Goal: Find contact information: Find contact information

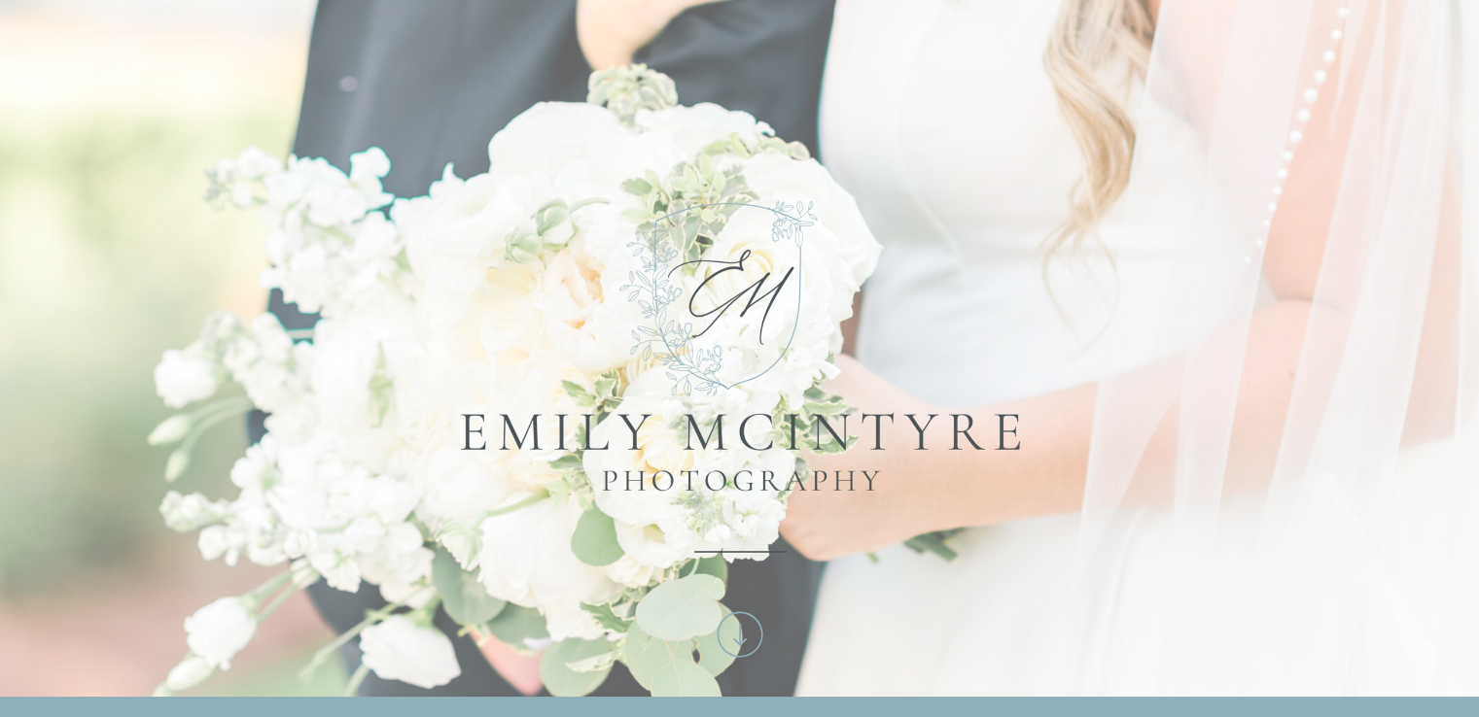
scroll to position [583, 0]
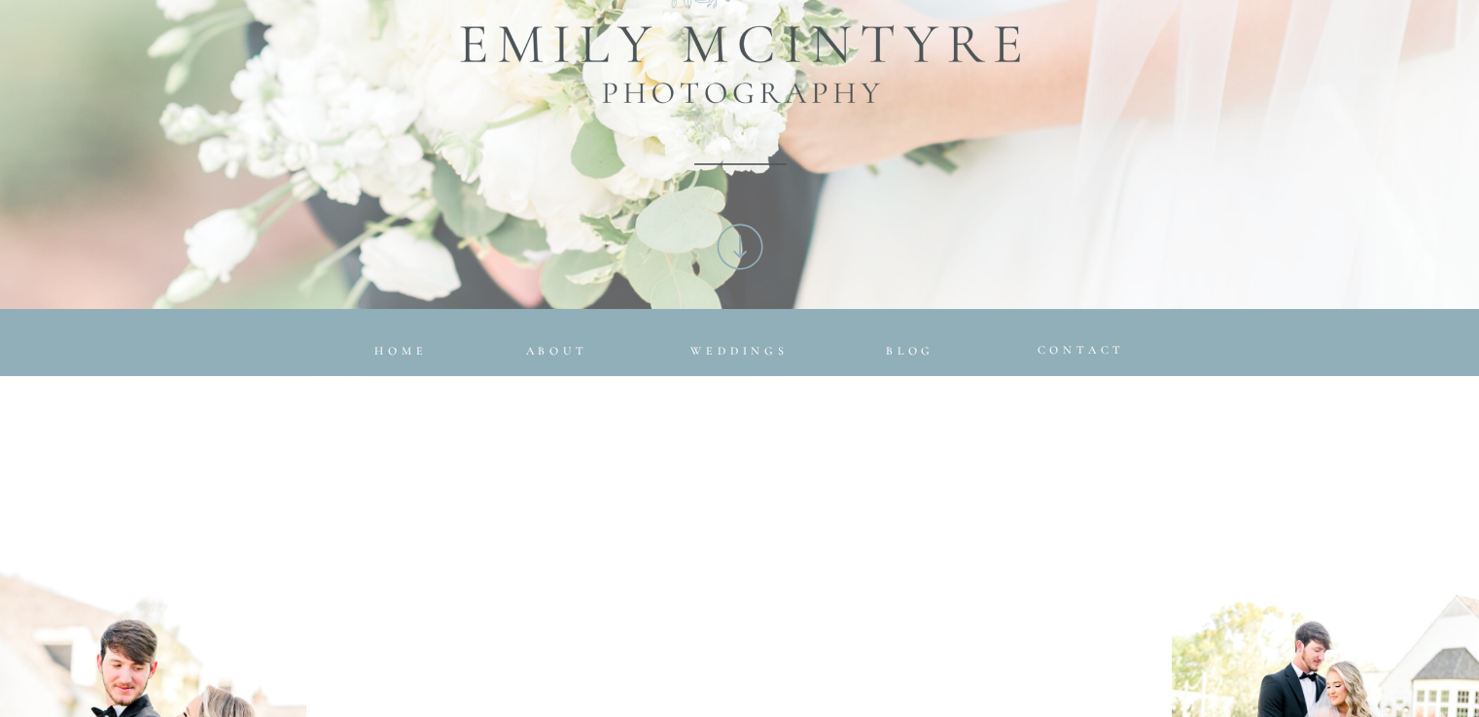
click at [1052, 348] on span "CONTACT" at bounding box center [1081, 350] width 88 height 14
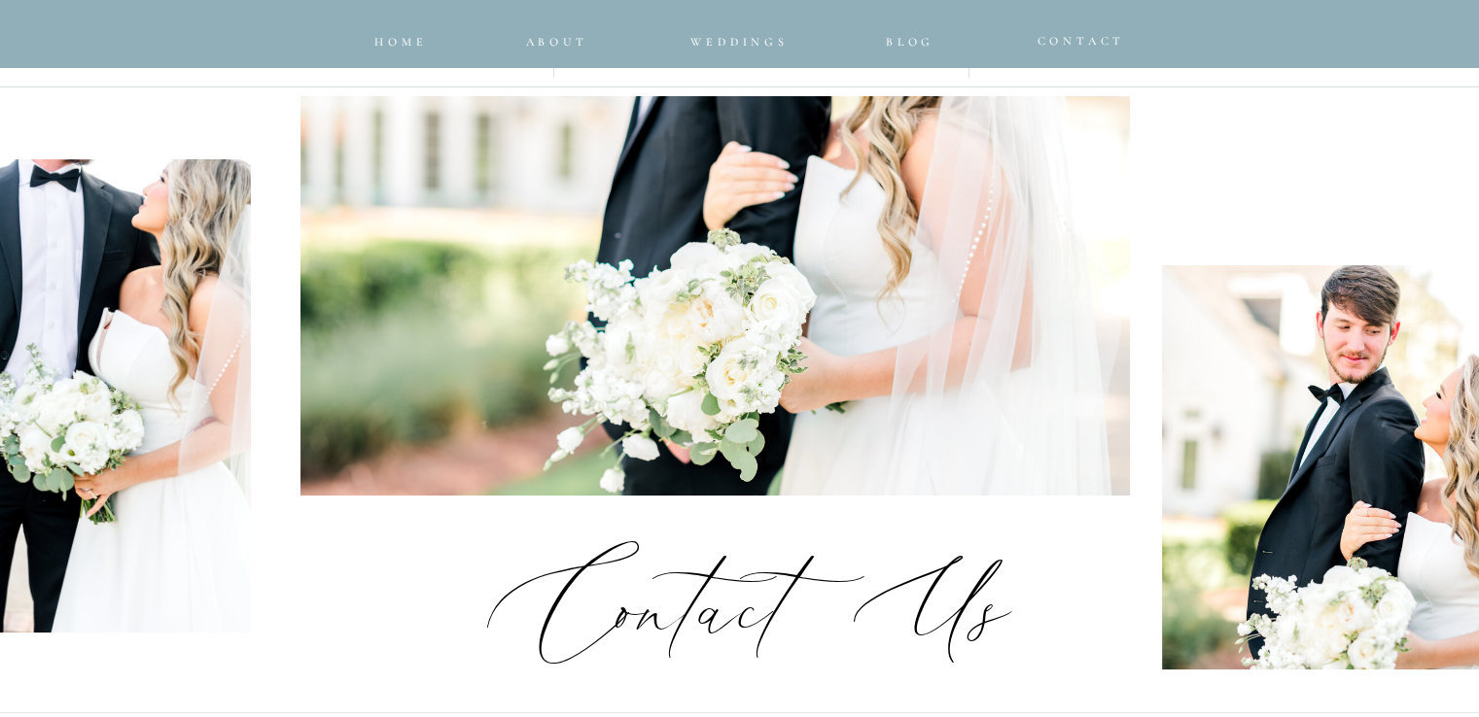
scroll to position [583, 0]
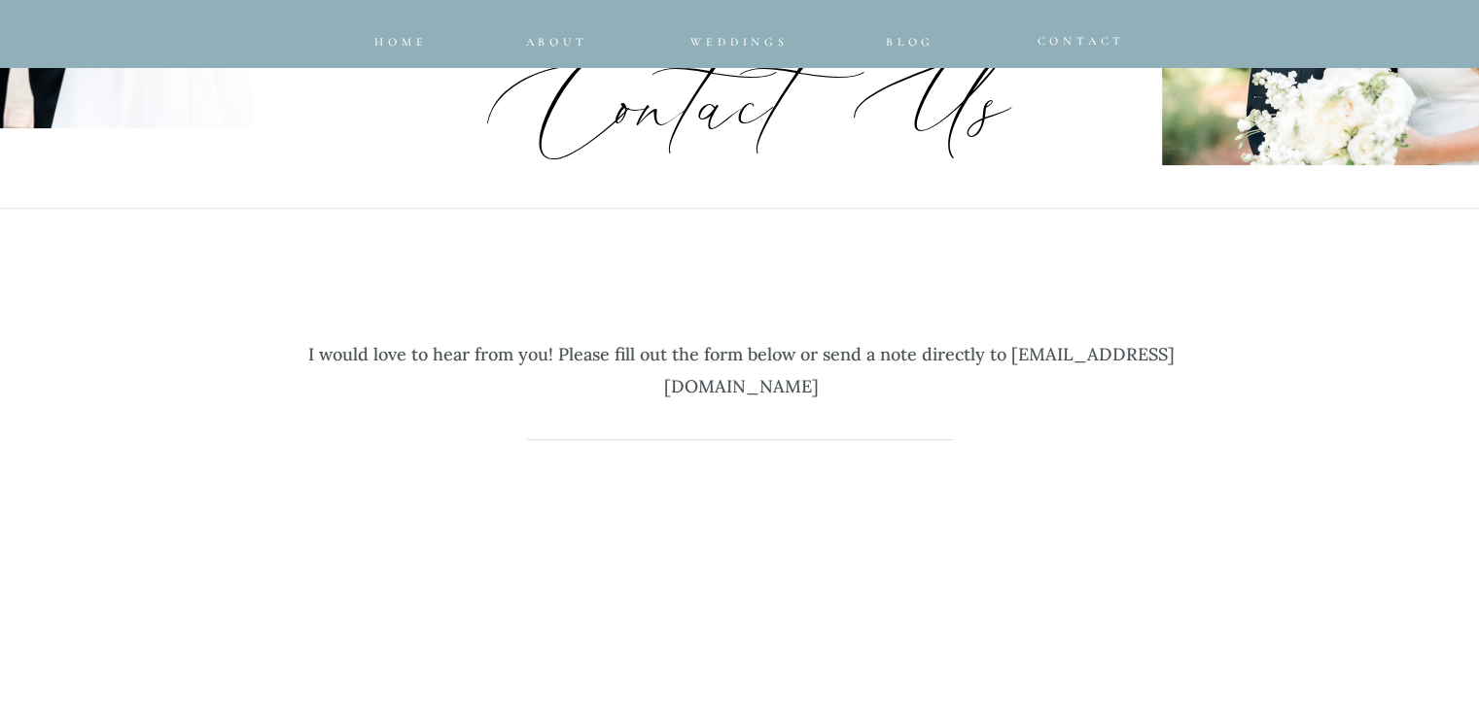
click at [626, 390] on p "I would love to hear from you! Please fill out the form below or send a note di…" at bounding box center [742, 357] width 904 height 98
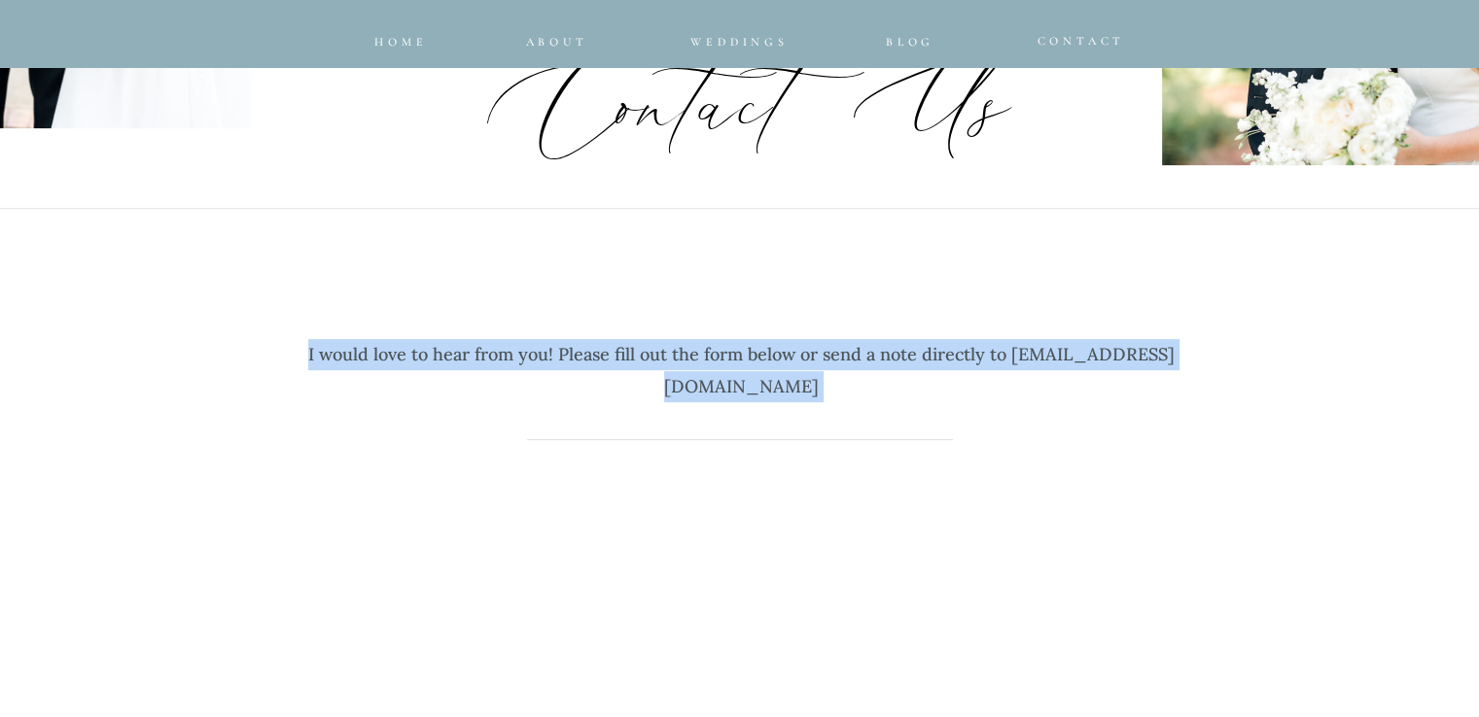
click at [582, 382] on p "I would love to hear from you! Please fill out the form below or send a note di…" at bounding box center [742, 357] width 904 height 98
click at [556, 387] on p "I would love to hear from you! Please fill out the form below or send a note di…" at bounding box center [742, 357] width 904 height 98
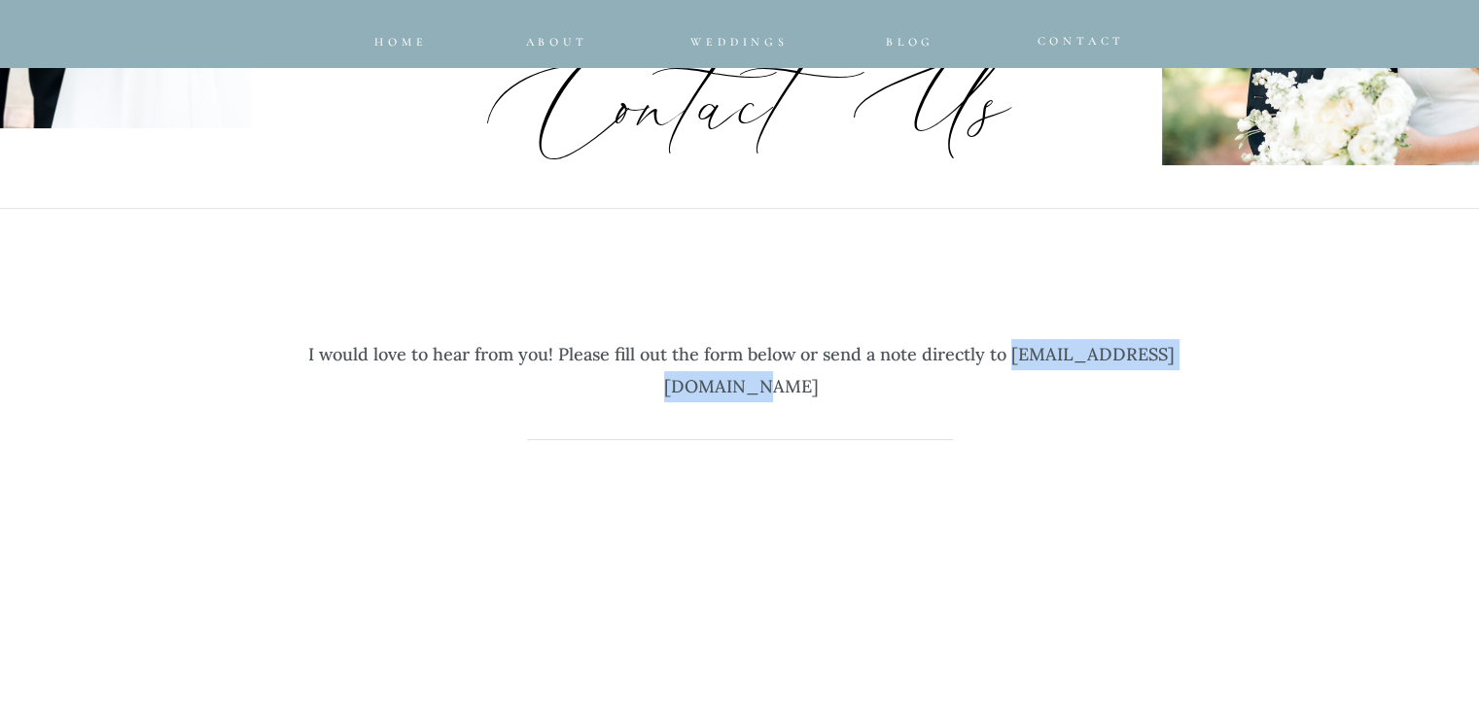
drag, startPoint x: 582, startPoint y: 392, endPoint x: 880, endPoint y: 385, distance: 297.6
click at [898, 395] on p "I would love to hear from you! Please fill out the form below or send a note di…" at bounding box center [742, 357] width 904 height 98
copy p "[EMAIL_ADDRESS][DOMAIN_NAME]"
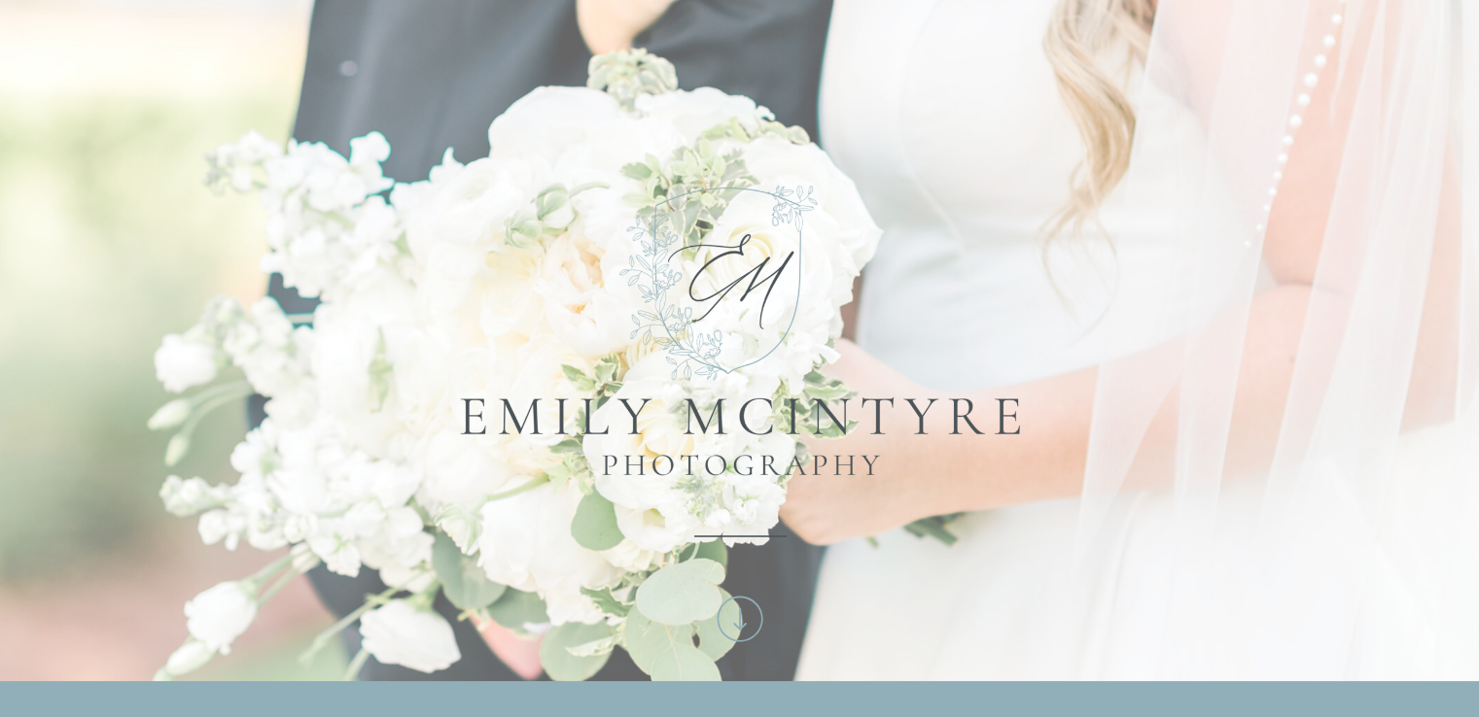
scroll to position [583, 0]
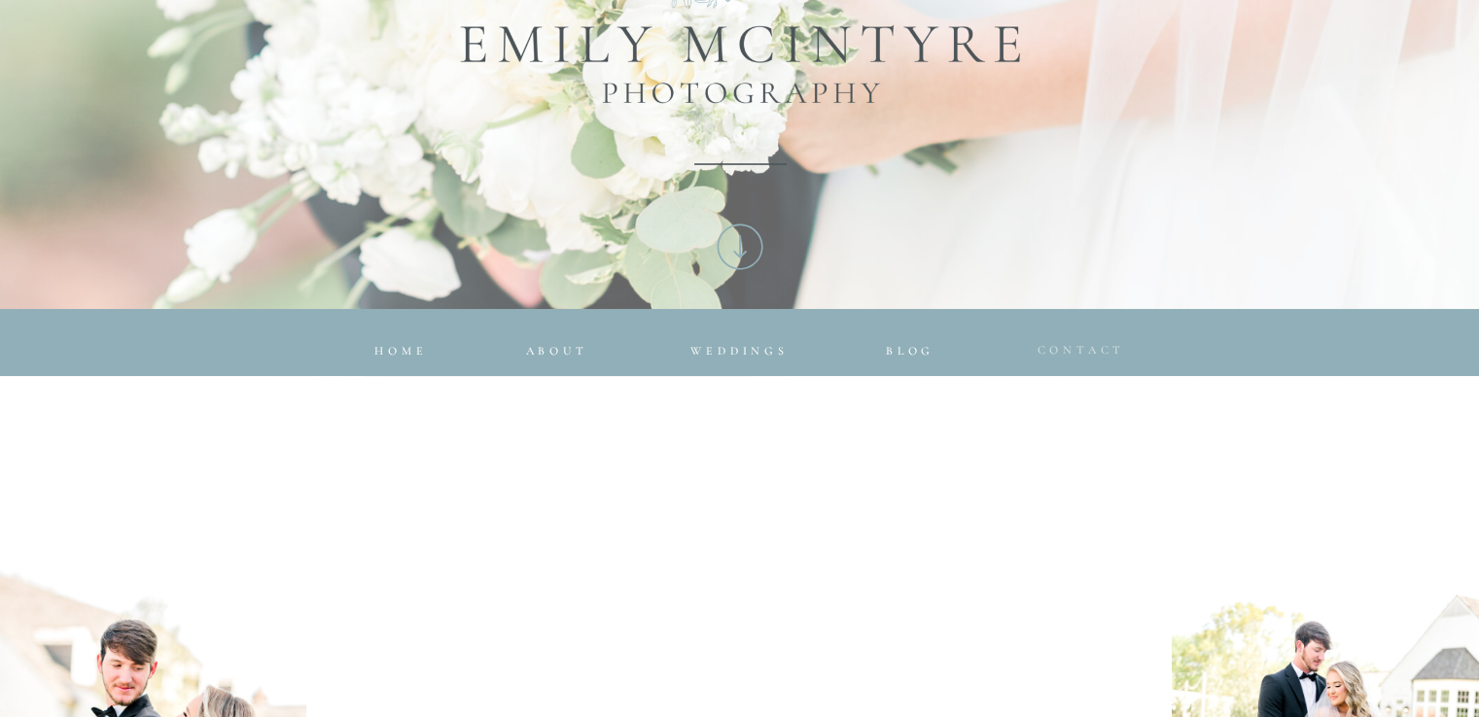
click at [1044, 351] on span "CONTACT" at bounding box center [1081, 350] width 88 height 14
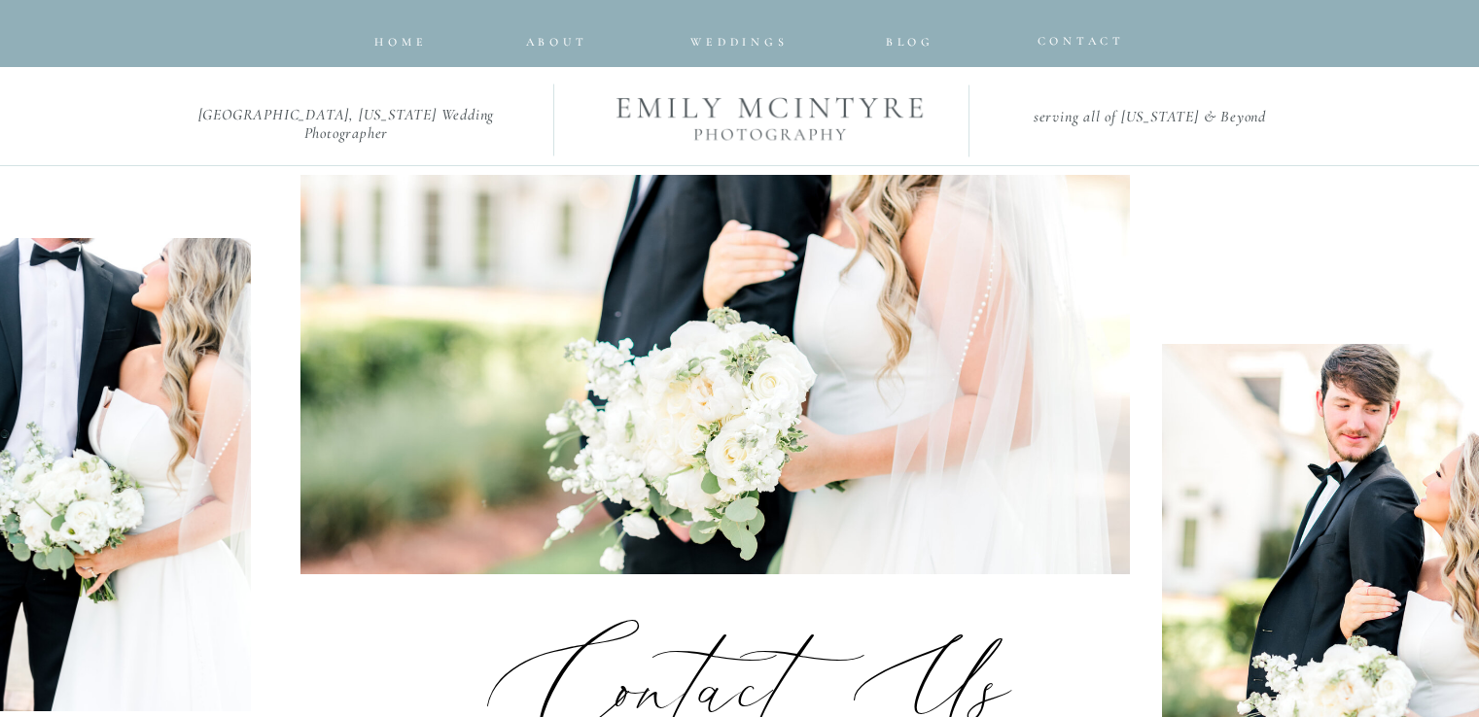
scroll to position [583, 0]
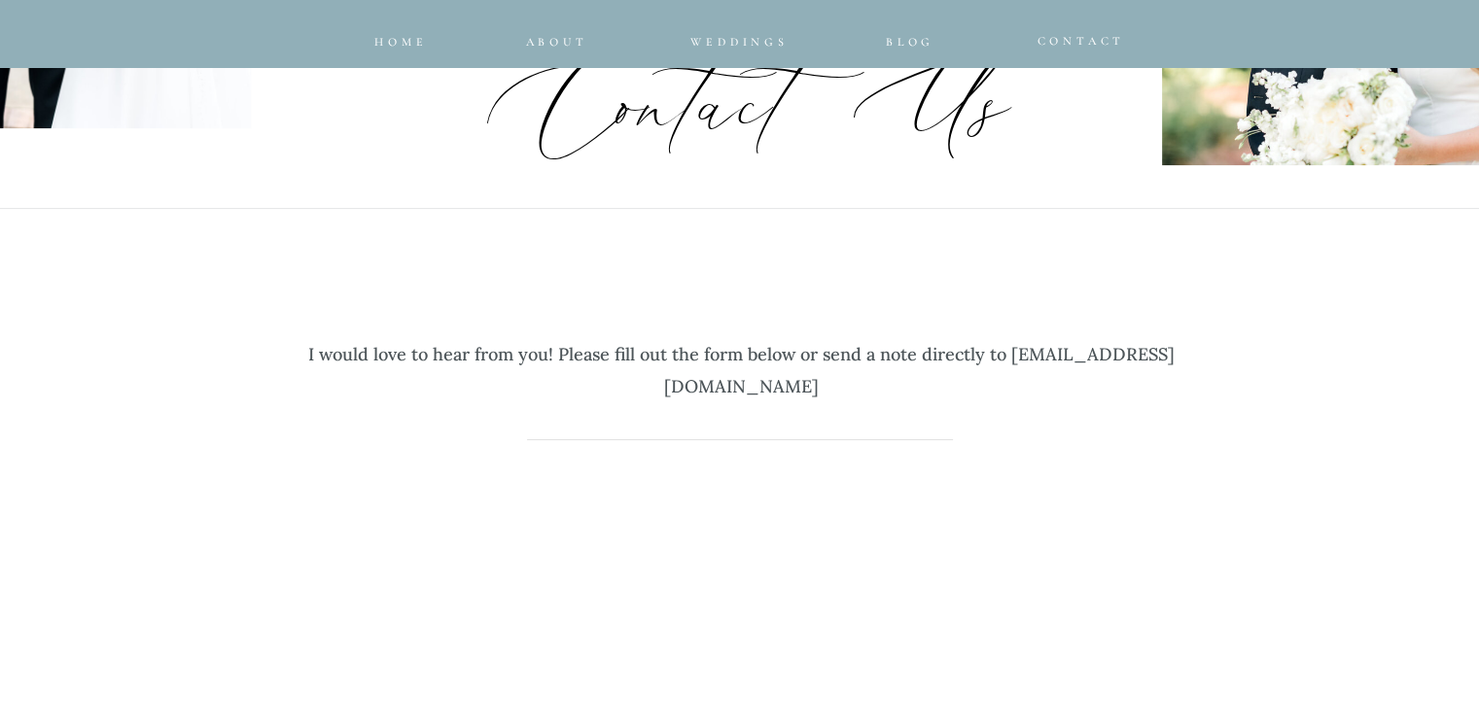
drag, startPoint x: 583, startPoint y: 391, endPoint x: 910, endPoint y: 384, distance: 326.7
click at [910, 384] on p "I would love to hear from you! Please fill out the form below or send a note di…" at bounding box center [742, 357] width 904 height 98
copy p "[EMAIL_ADDRESS][DOMAIN_NAME]"
